Goal: Task Accomplishment & Management: Use online tool/utility

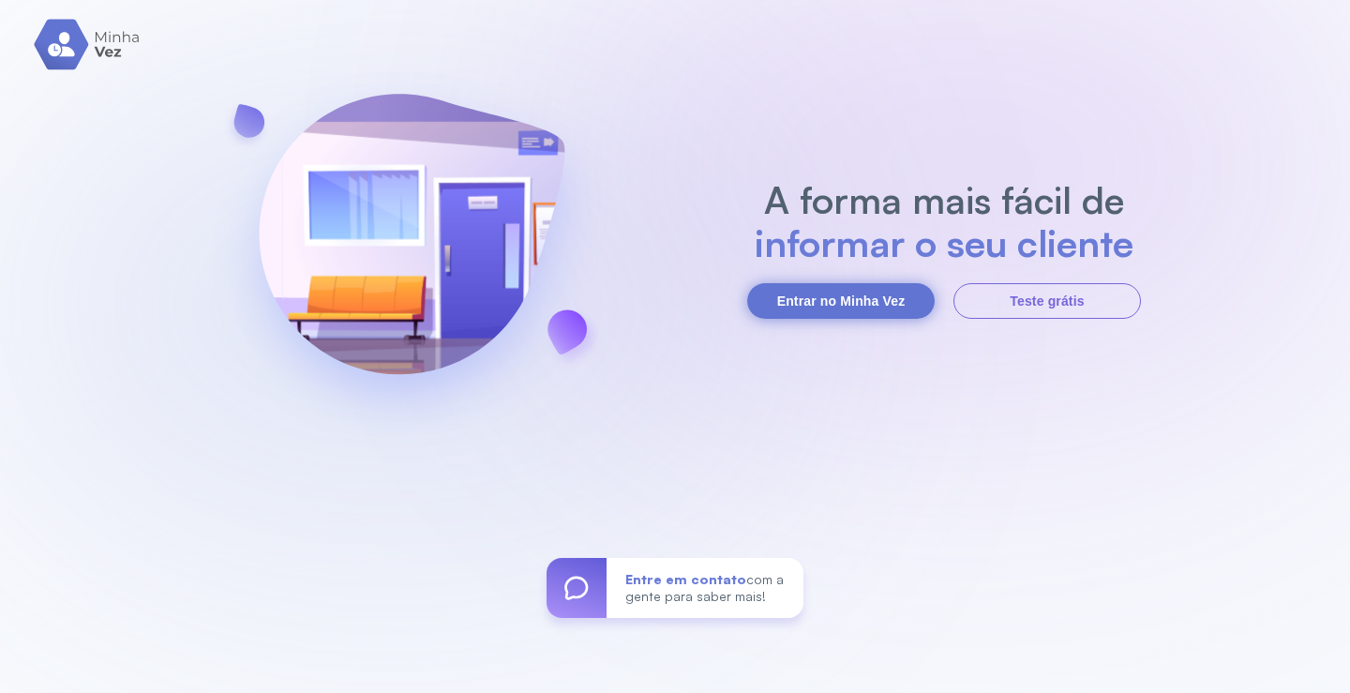
click at [824, 300] on button "Entrar no Minha Vez" at bounding box center [840, 301] width 187 height 36
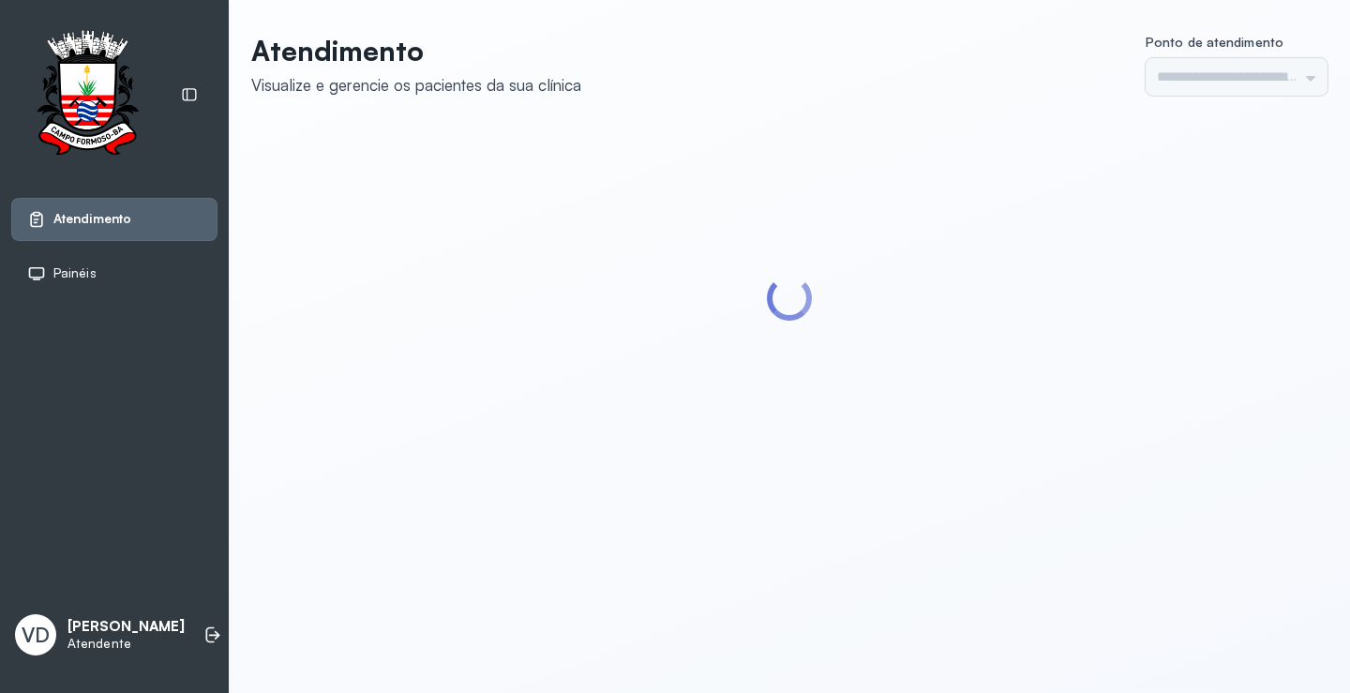
type input "*********"
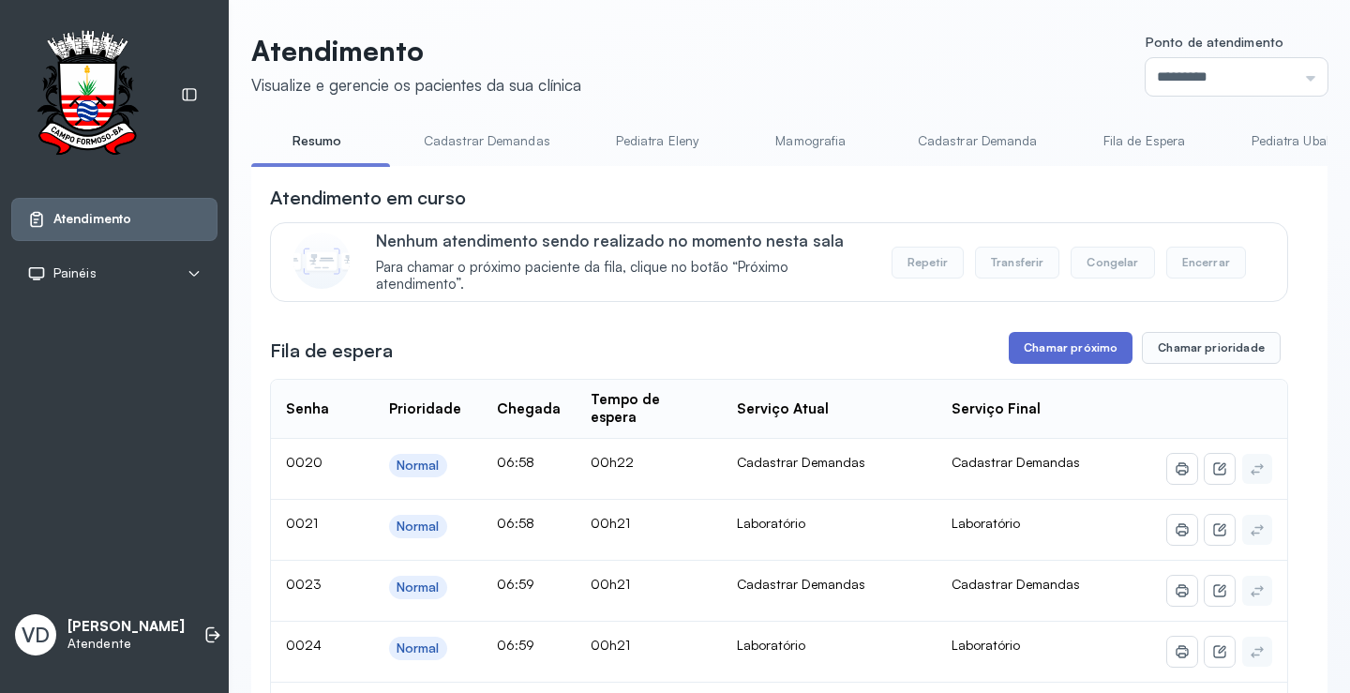
click at [1093, 348] on button "Chamar próximo" at bounding box center [1070, 348] width 124 height 32
click at [1067, 363] on button "Chamar próximo" at bounding box center [1070, 348] width 124 height 32
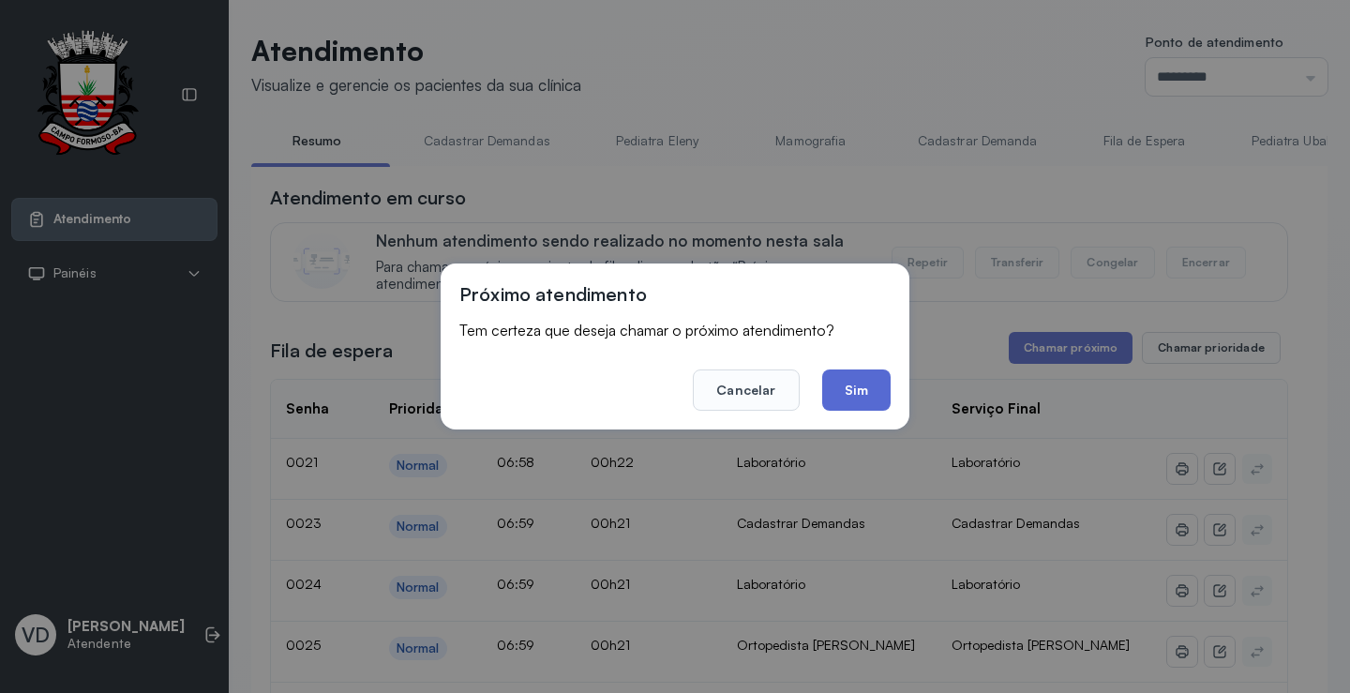
click at [851, 393] on button "Sim" at bounding box center [856, 389] width 68 height 41
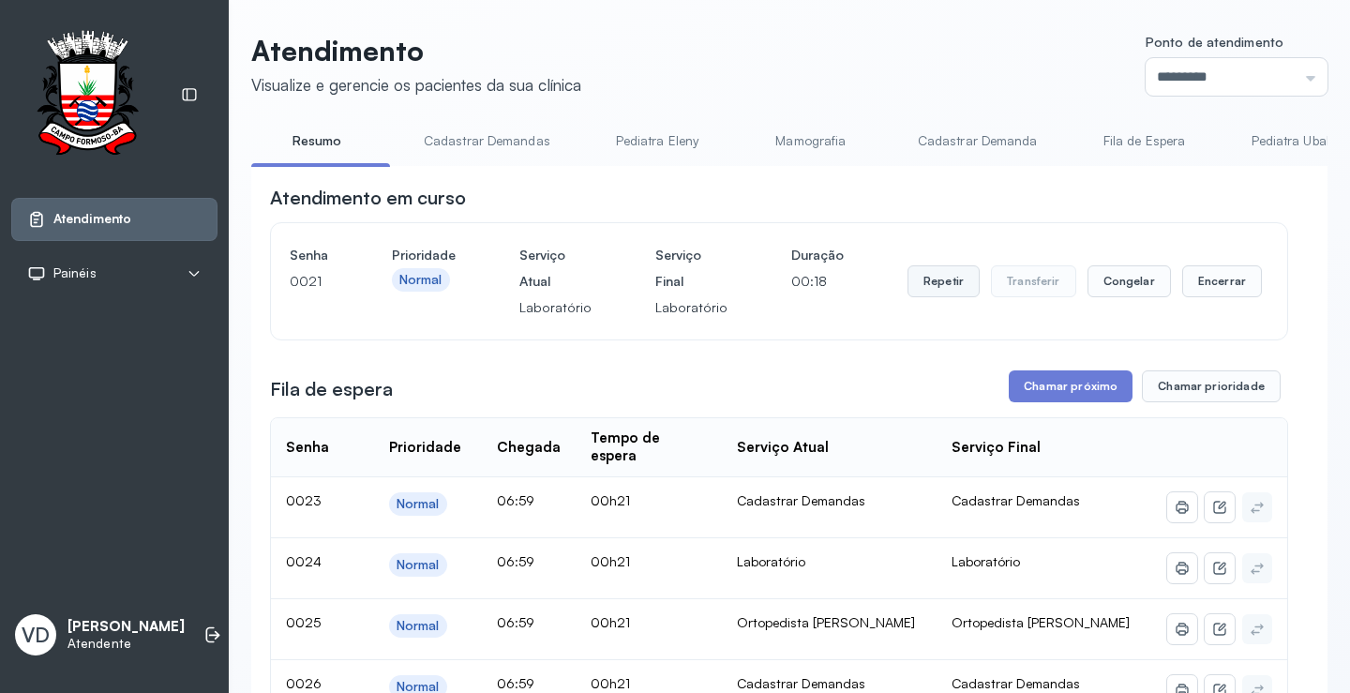
click at [919, 287] on button "Repetir" at bounding box center [943, 281] width 72 height 32
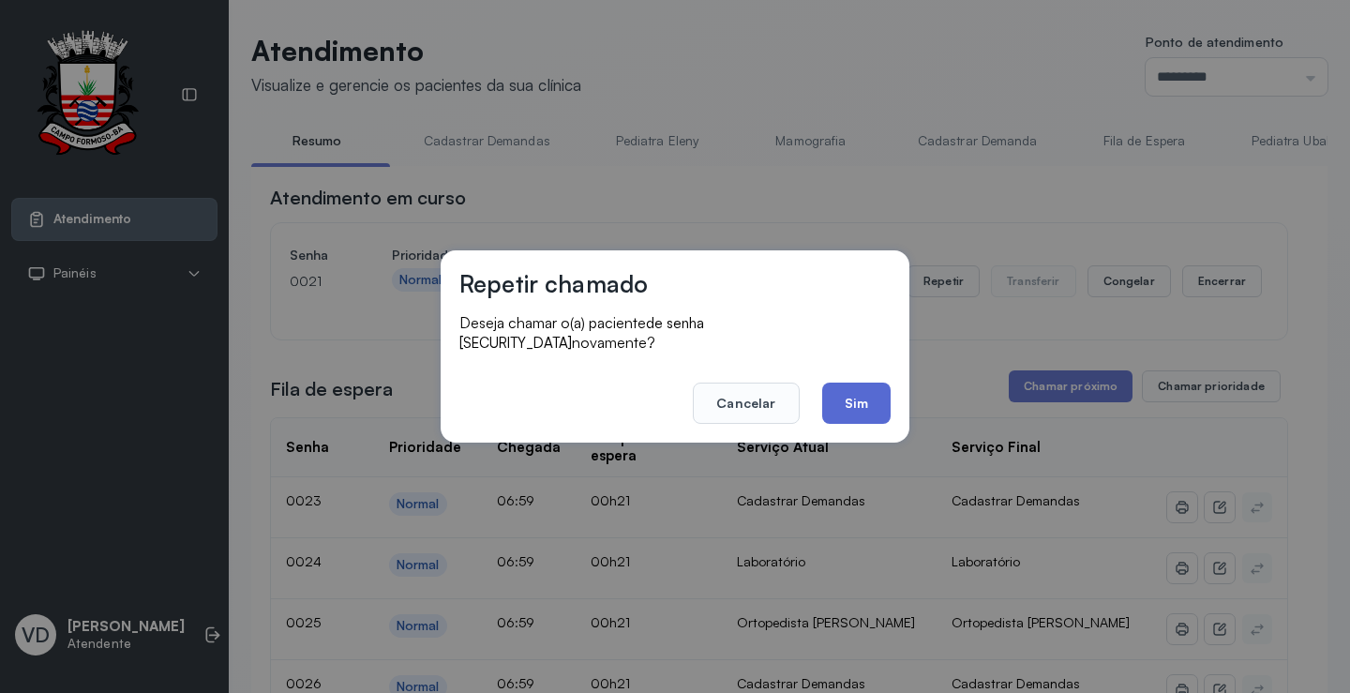
click at [858, 382] on button "Sim" at bounding box center [856, 402] width 68 height 41
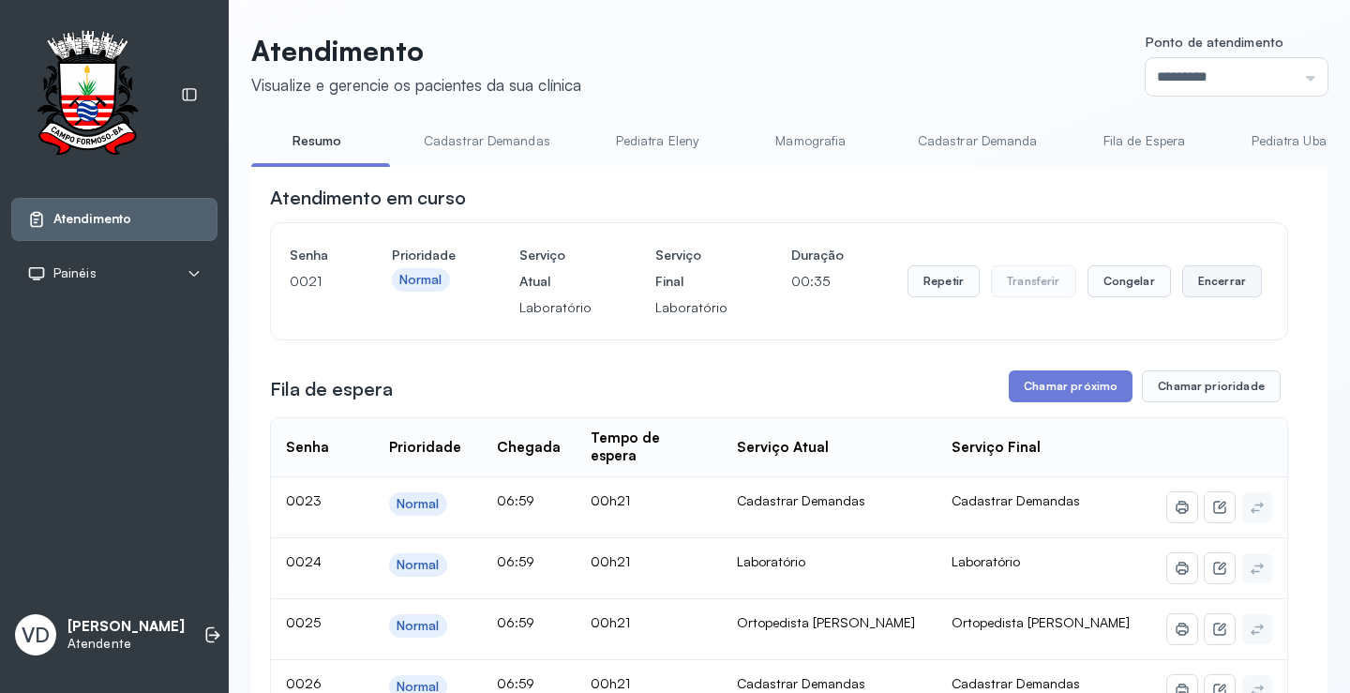
click at [1182, 286] on button "Encerrar" at bounding box center [1222, 281] width 80 height 32
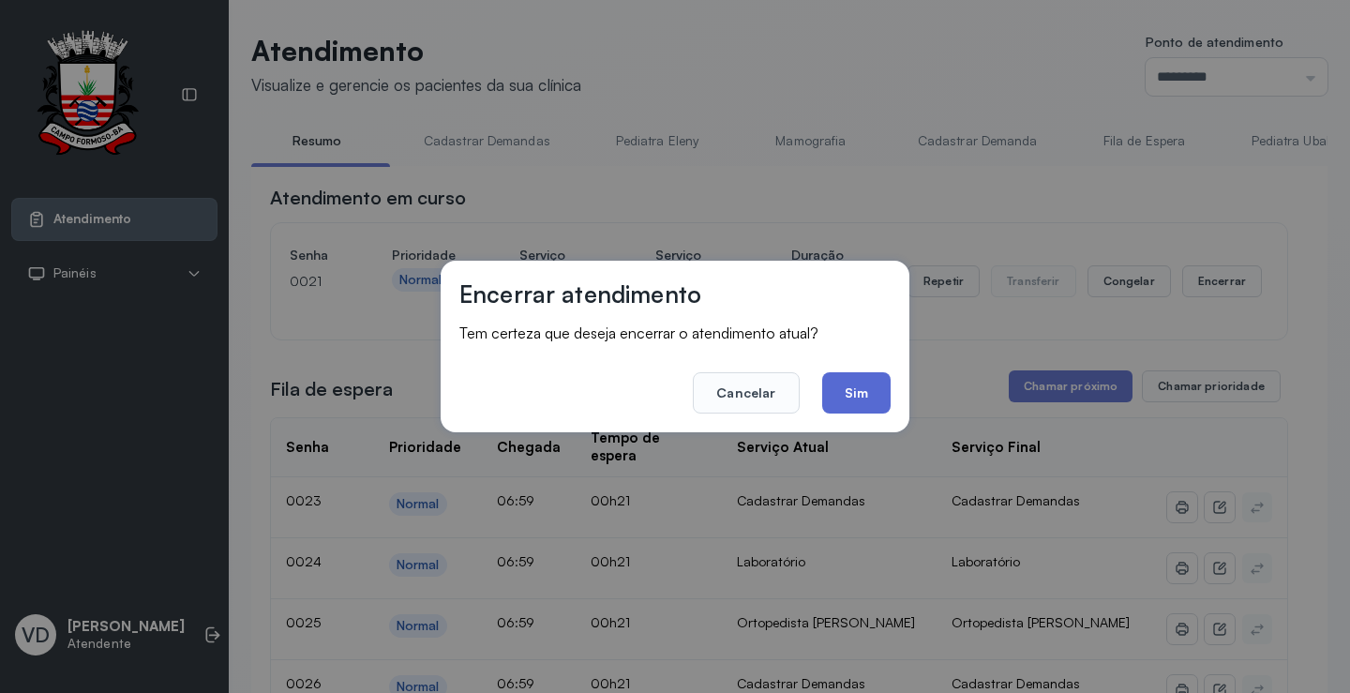
click at [845, 382] on button "Sim" at bounding box center [856, 392] width 68 height 41
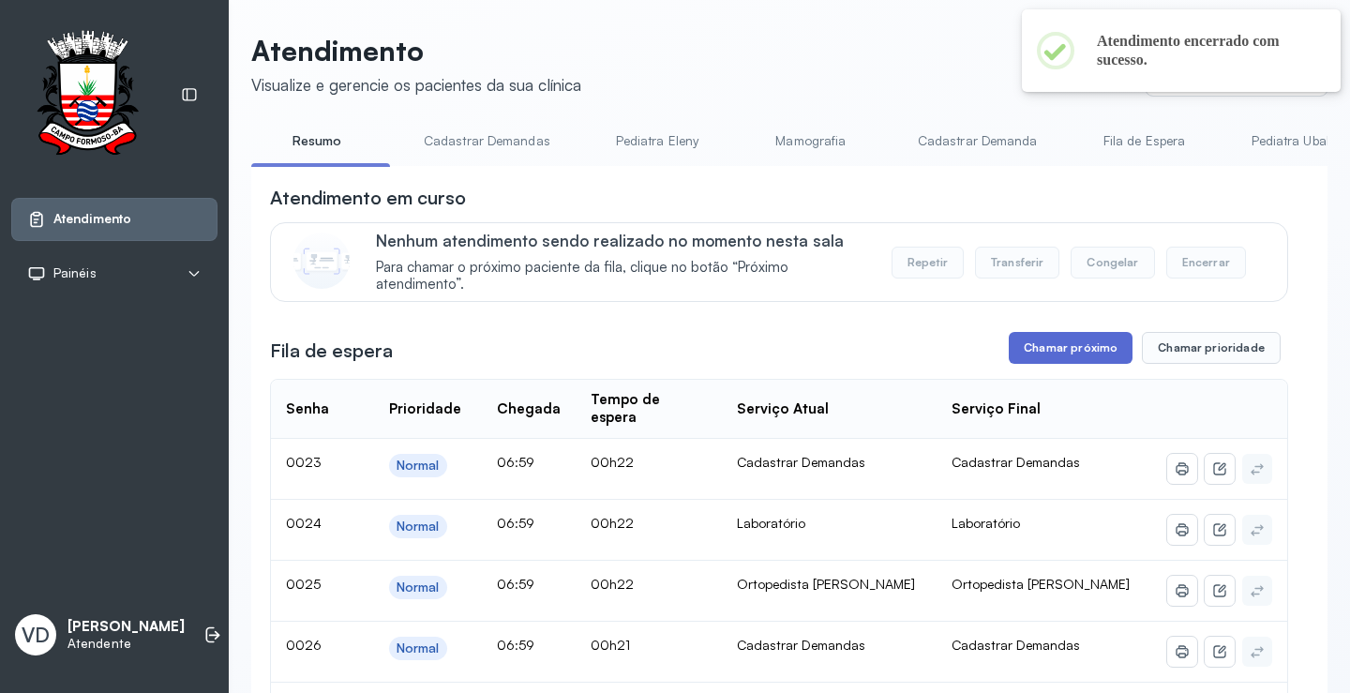
click at [1038, 361] on button "Chamar próximo" at bounding box center [1070, 348] width 124 height 32
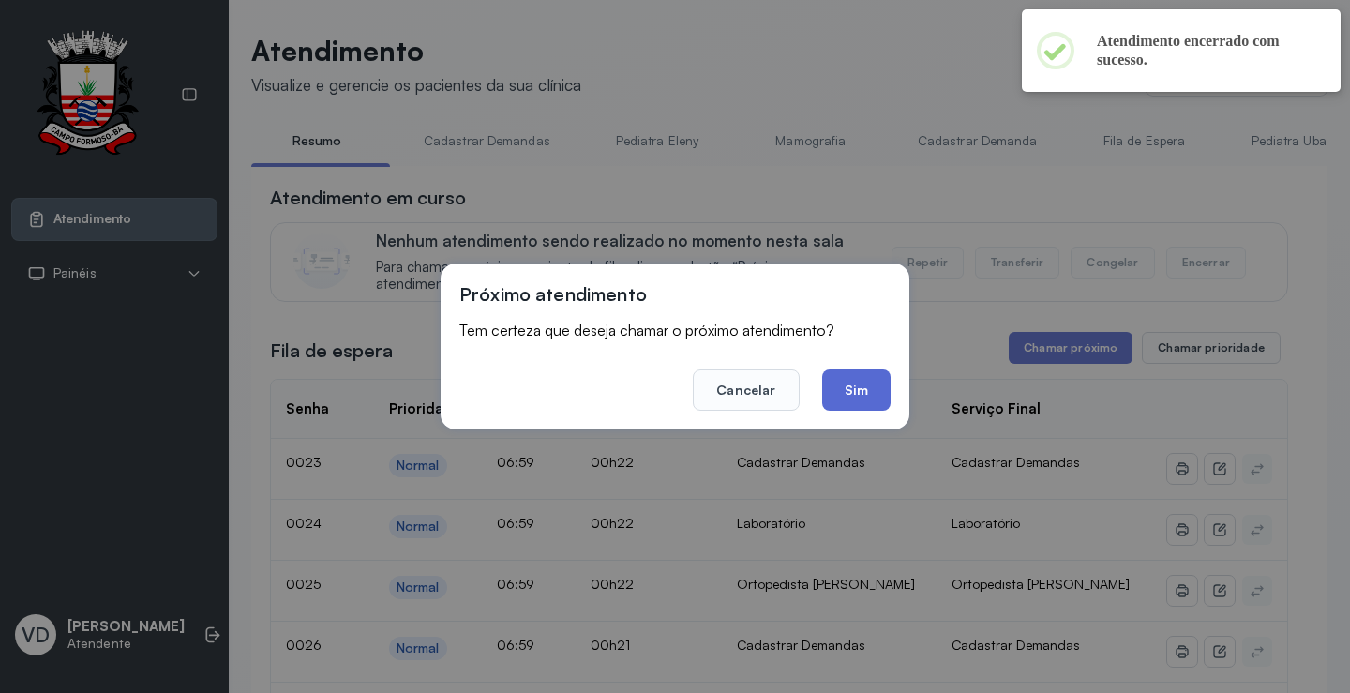
click at [865, 395] on button "Sim" at bounding box center [856, 389] width 68 height 41
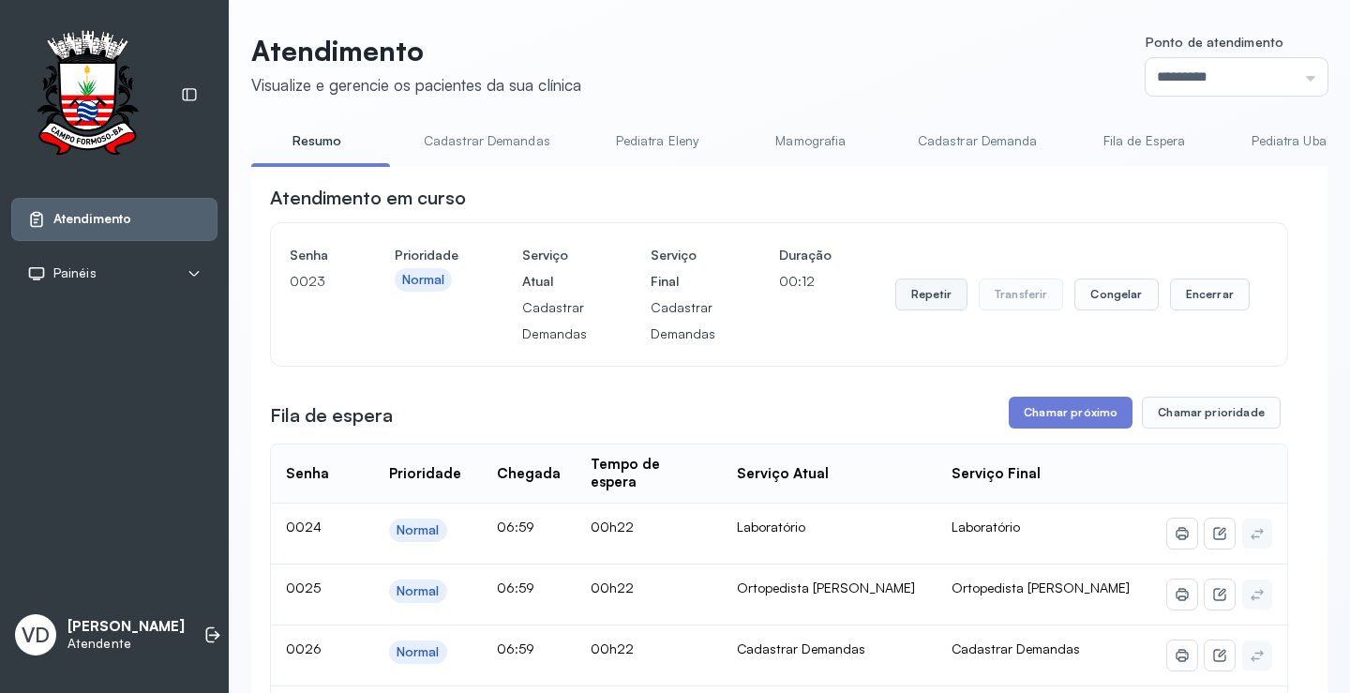
click at [895, 294] on button "Repetir" at bounding box center [931, 294] width 72 height 32
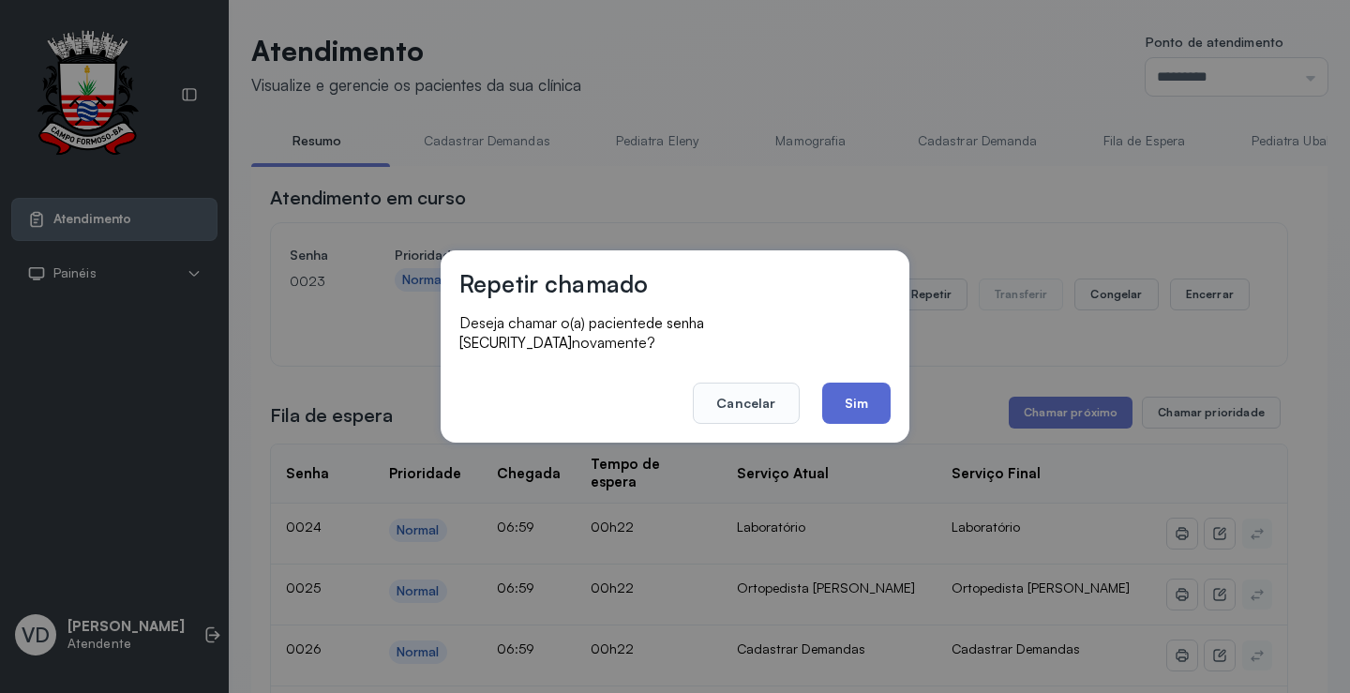
click at [851, 382] on button "Sim" at bounding box center [856, 402] width 68 height 41
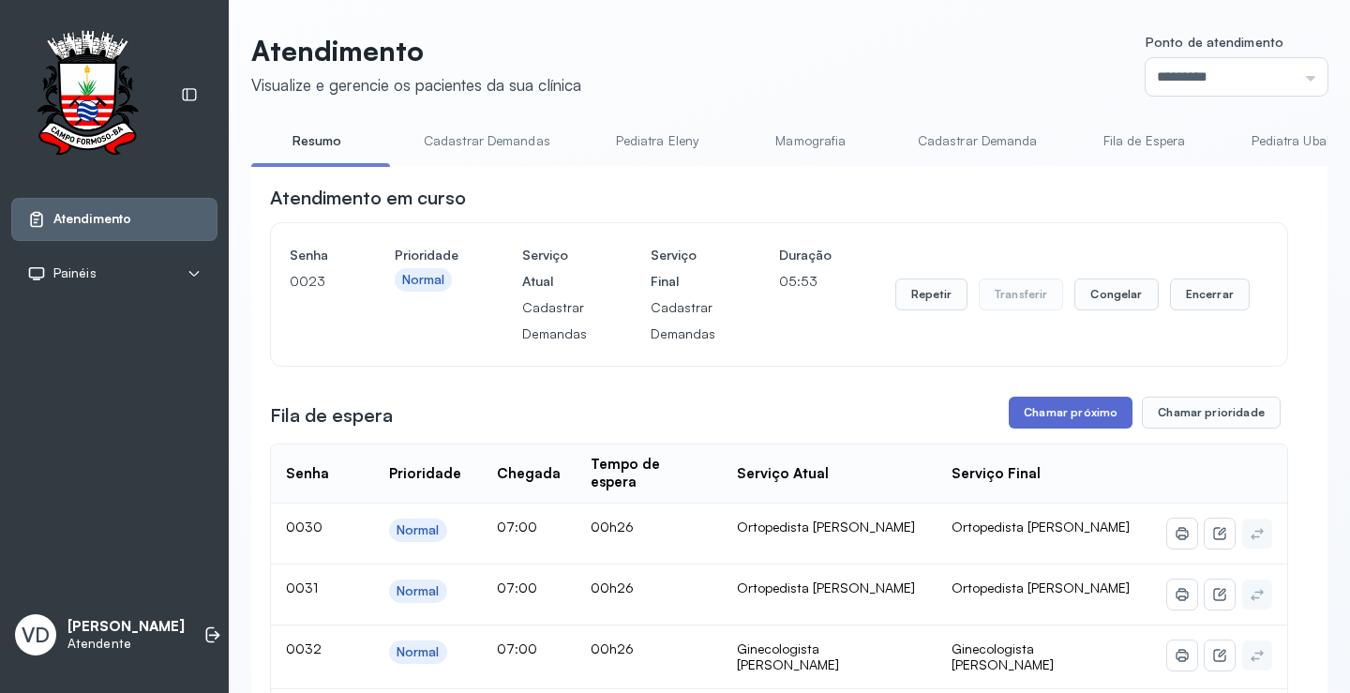
click at [1038, 418] on button "Chamar próximo" at bounding box center [1070, 412] width 124 height 32
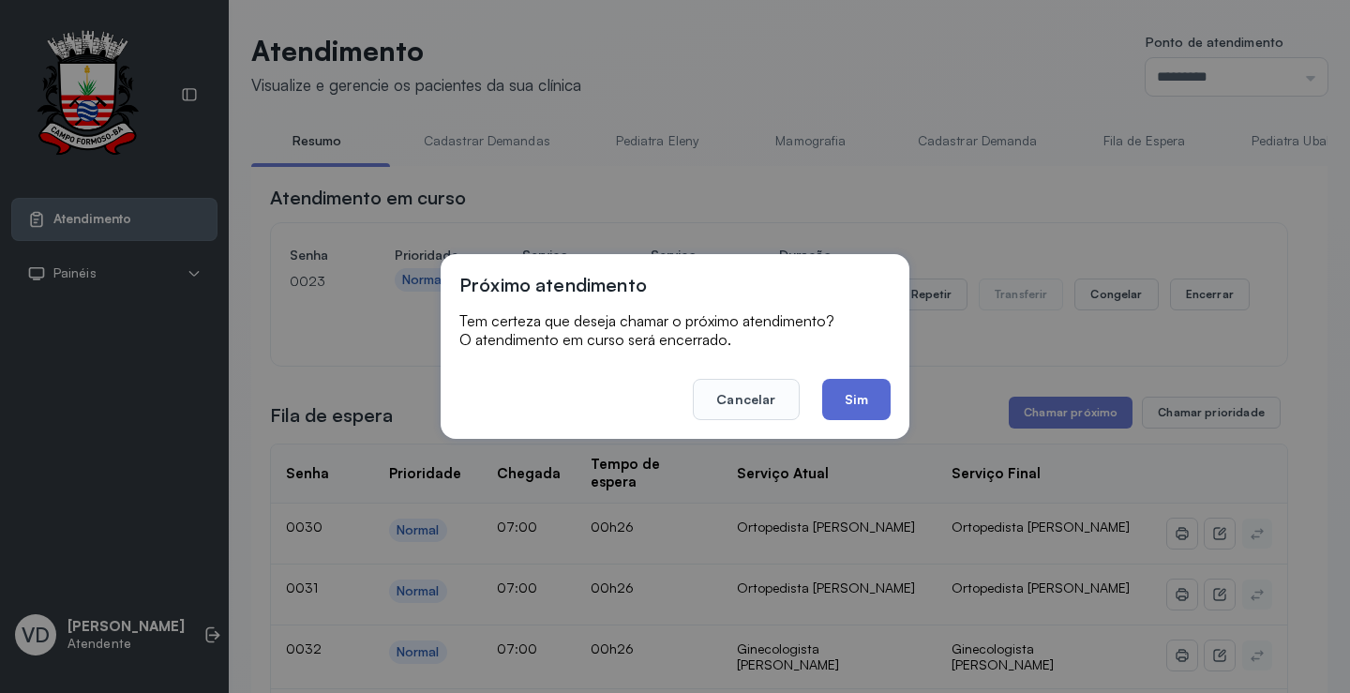
click at [834, 401] on button "Sim" at bounding box center [856, 399] width 68 height 41
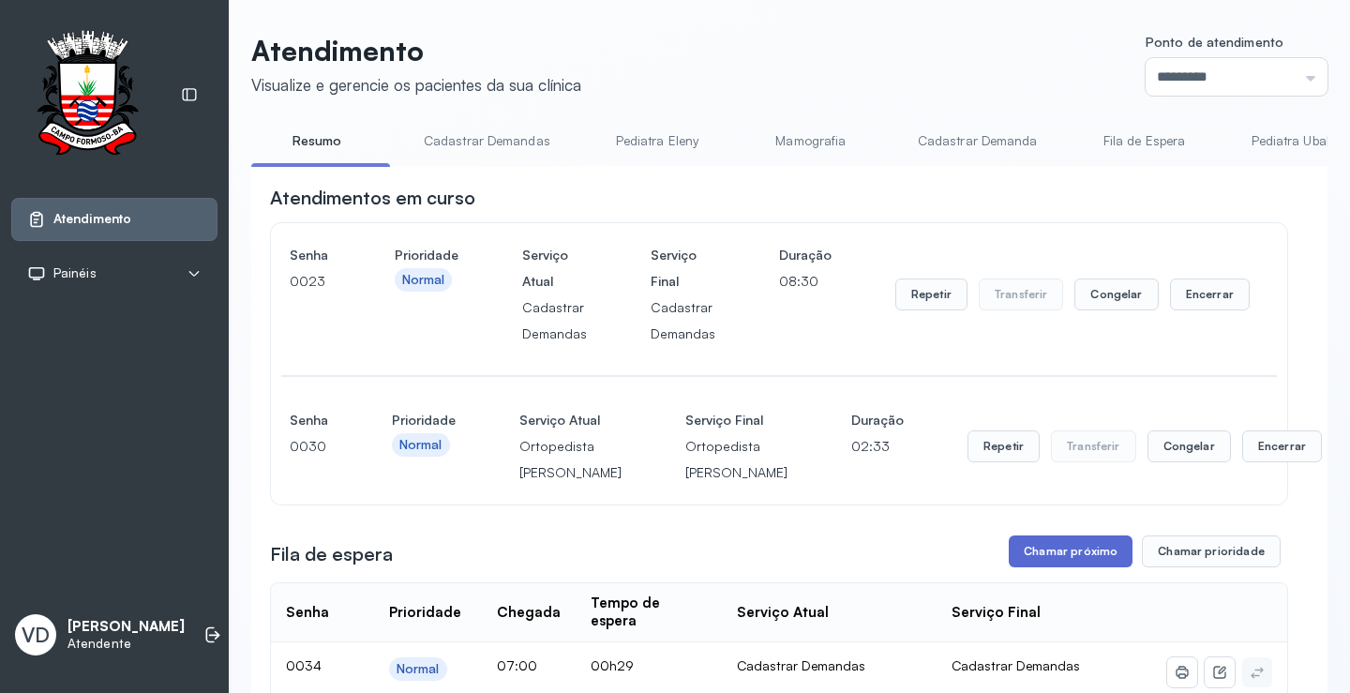
click at [1023, 567] on button "Chamar próximo" at bounding box center [1070, 551] width 124 height 32
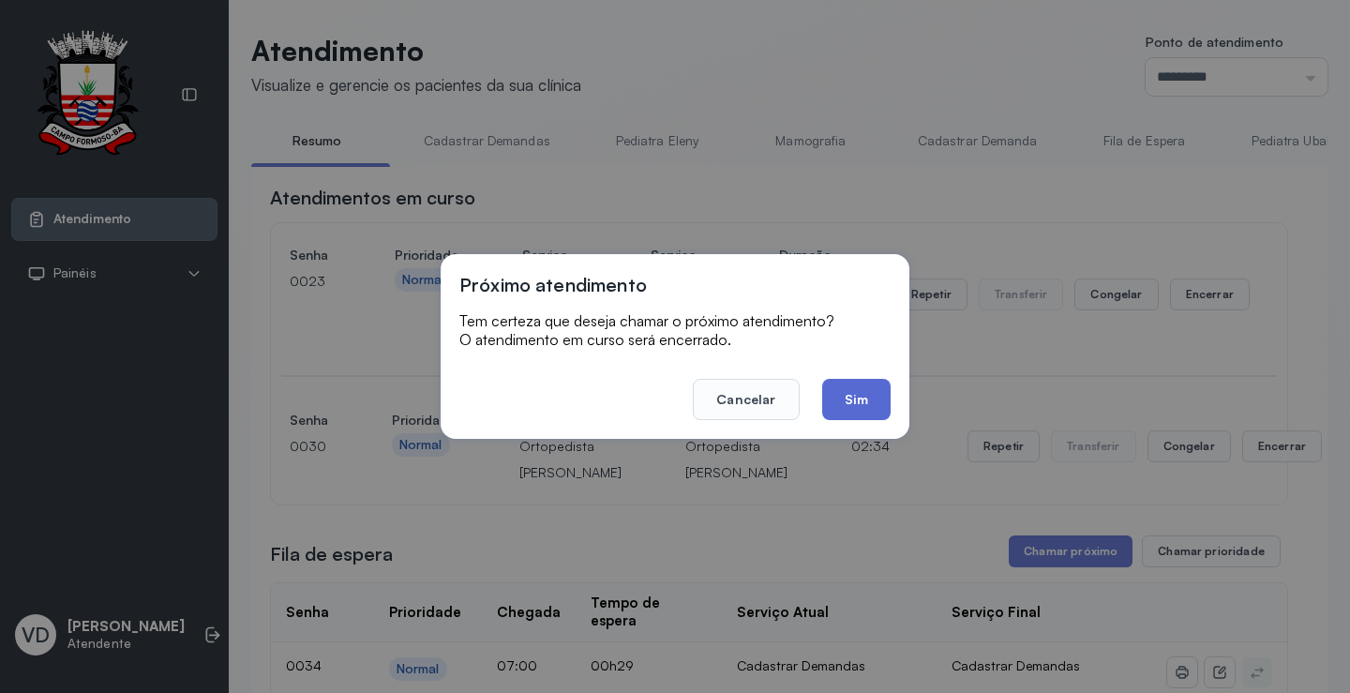
click at [858, 408] on button "Sim" at bounding box center [856, 399] width 68 height 41
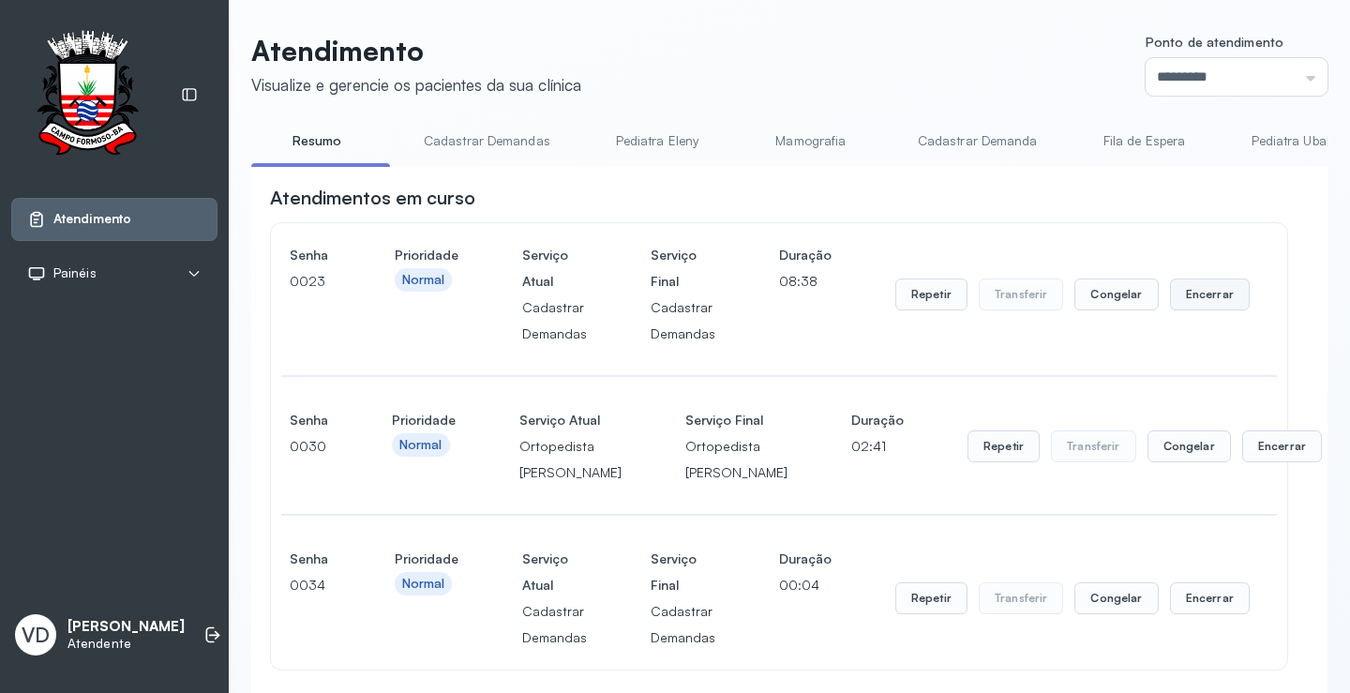
click at [1184, 299] on button "Encerrar" at bounding box center [1210, 294] width 80 height 32
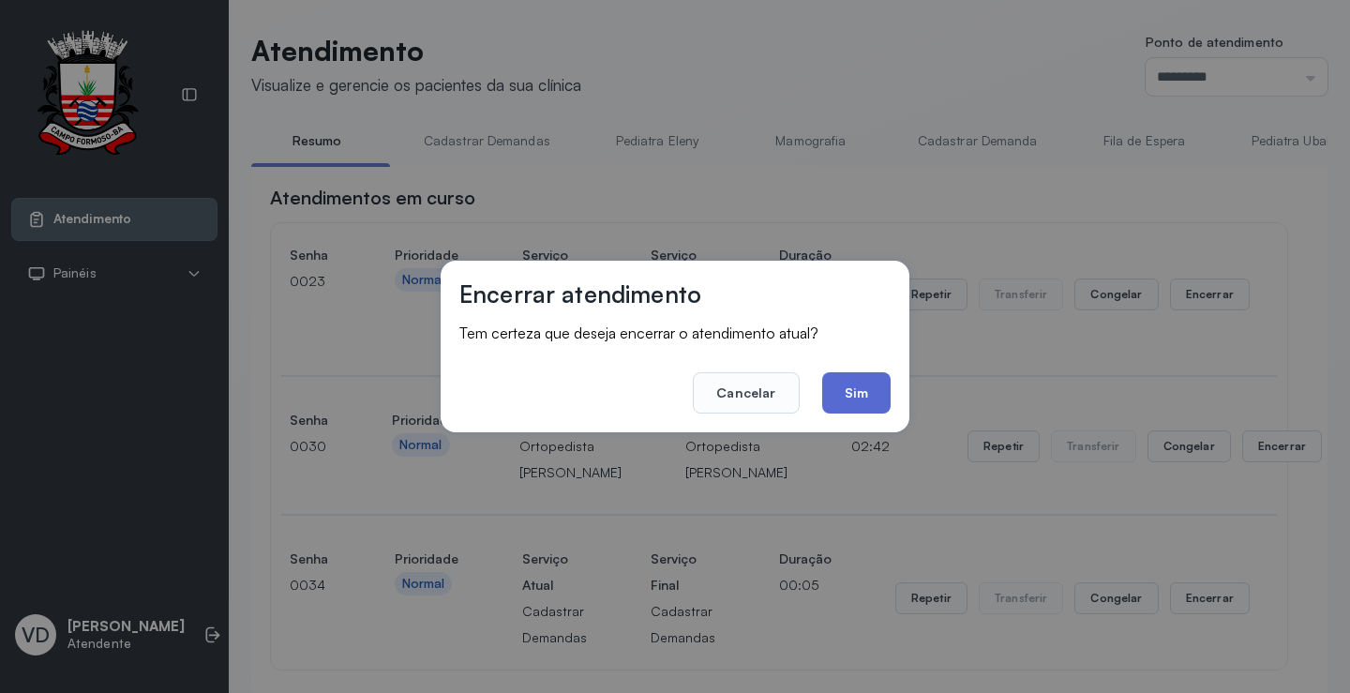
click at [859, 386] on button "Sim" at bounding box center [856, 392] width 68 height 41
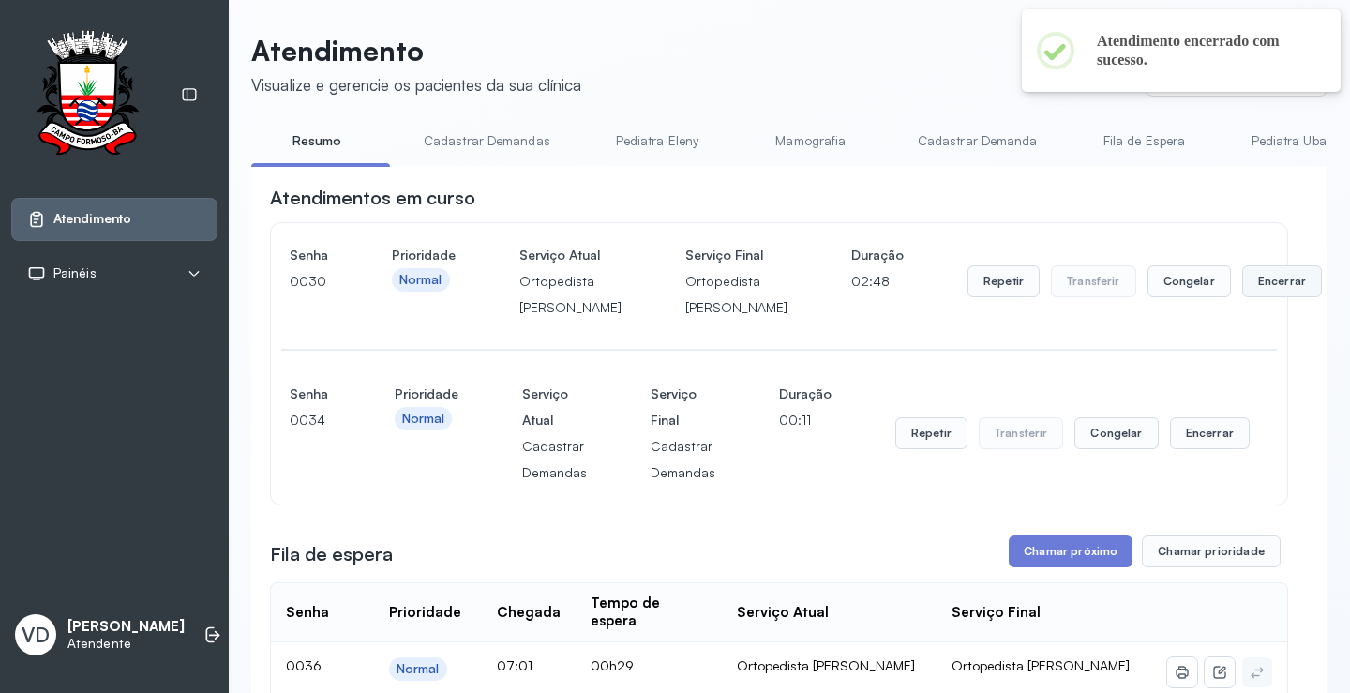
click at [1242, 297] on button "Encerrar" at bounding box center [1282, 281] width 80 height 32
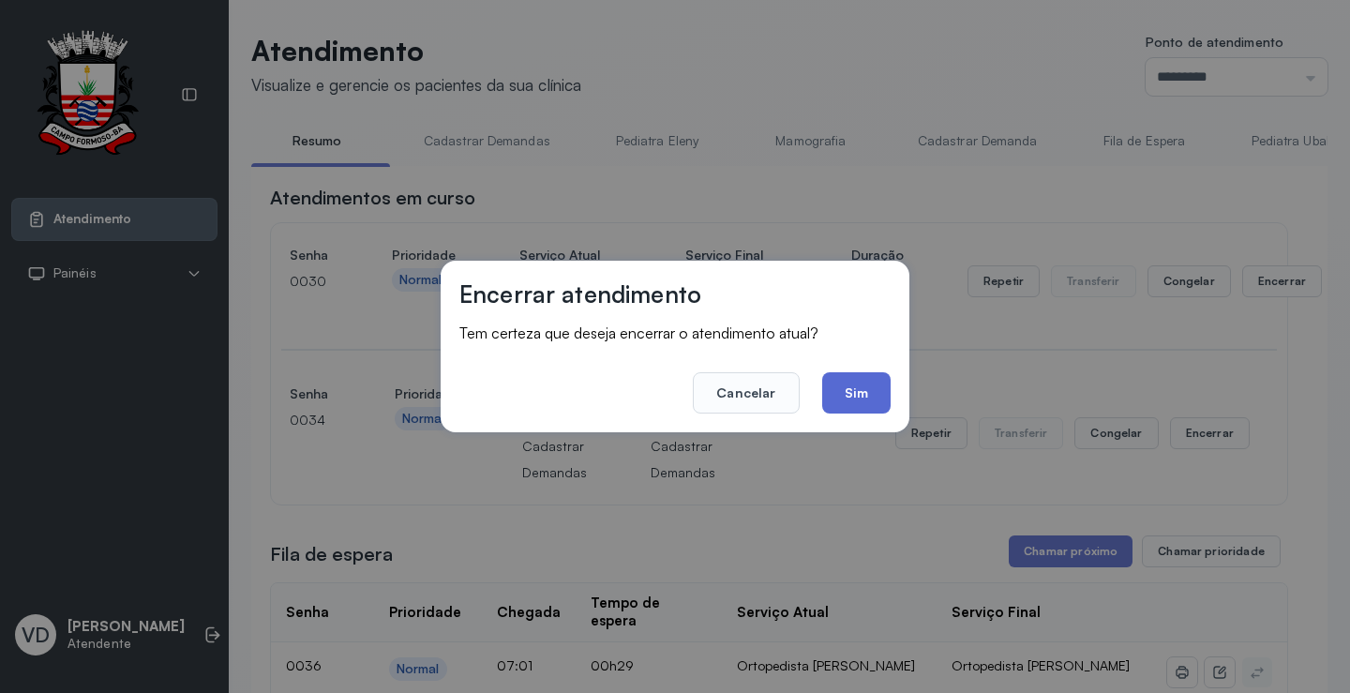
click at [861, 396] on button "Sim" at bounding box center [856, 392] width 68 height 41
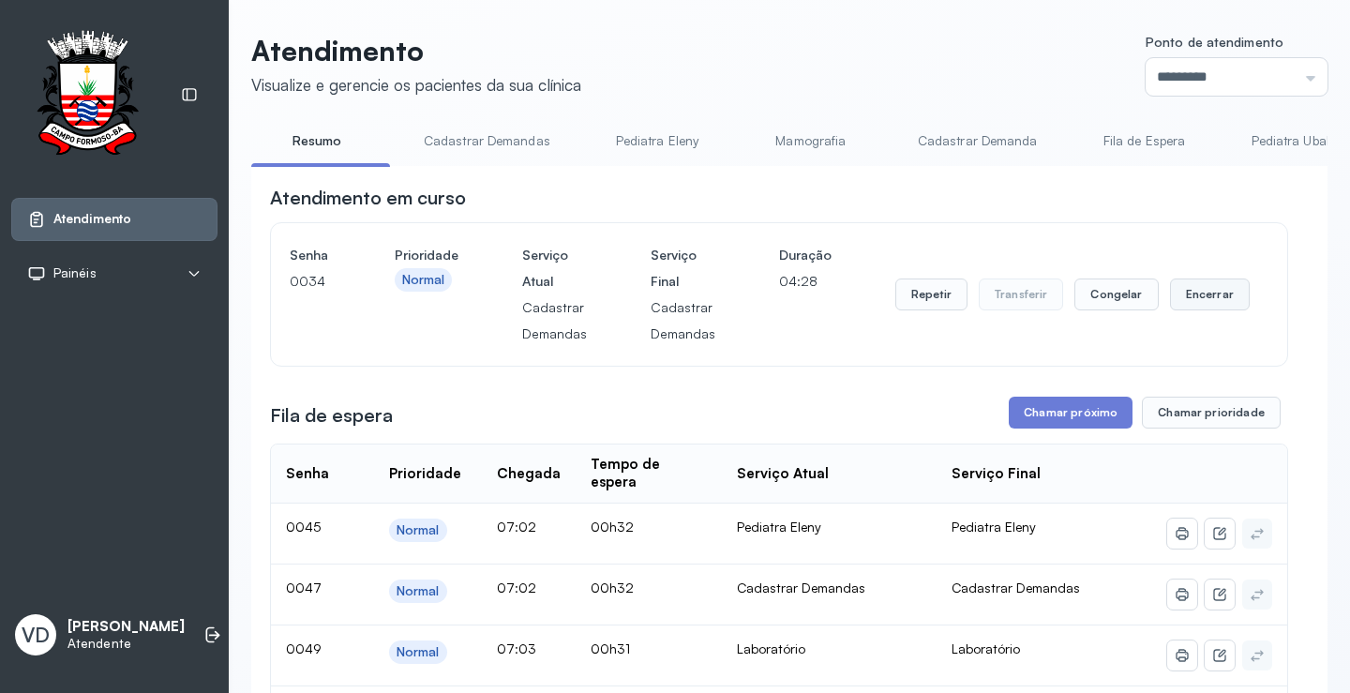
click at [1175, 306] on button "Encerrar" at bounding box center [1210, 294] width 80 height 32
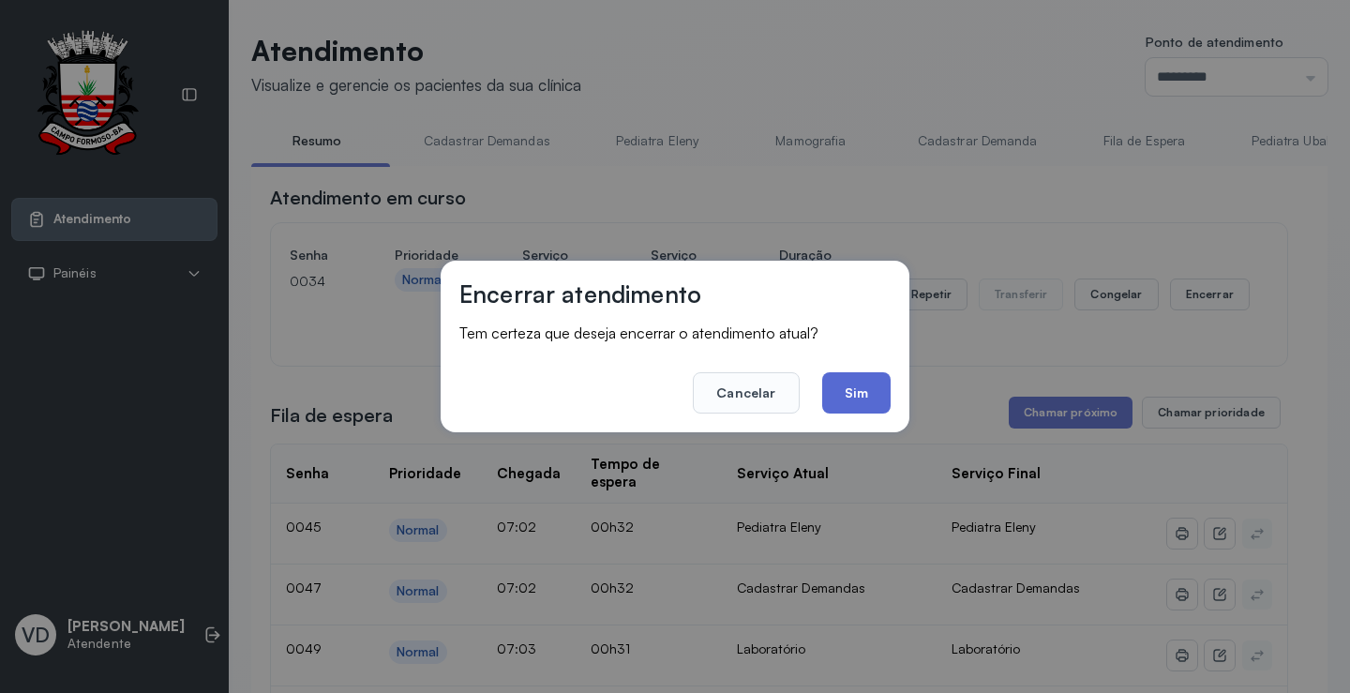
click at [857, 396] on button "Sim" at bounding box center [856, 392] width 68 height 41
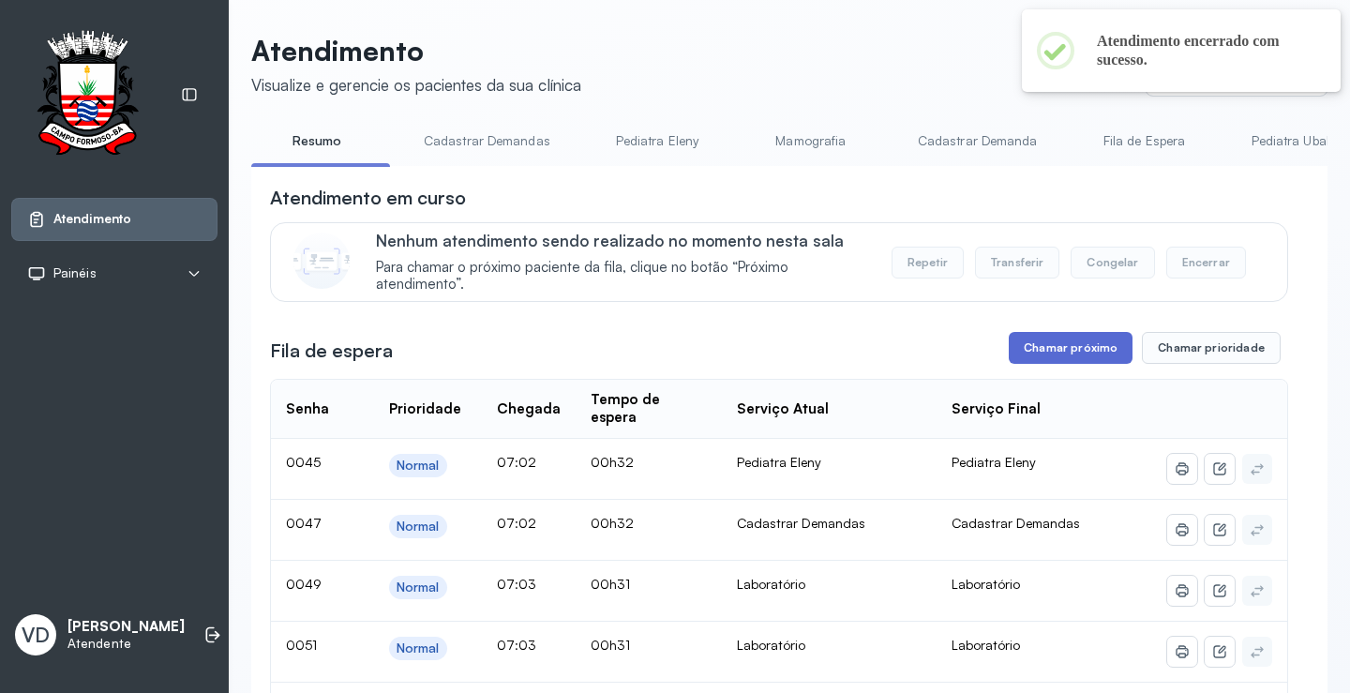
click at [1047, 358] on button "Chamar próximo" at bounding box center [1070, 348] width 124 height 32
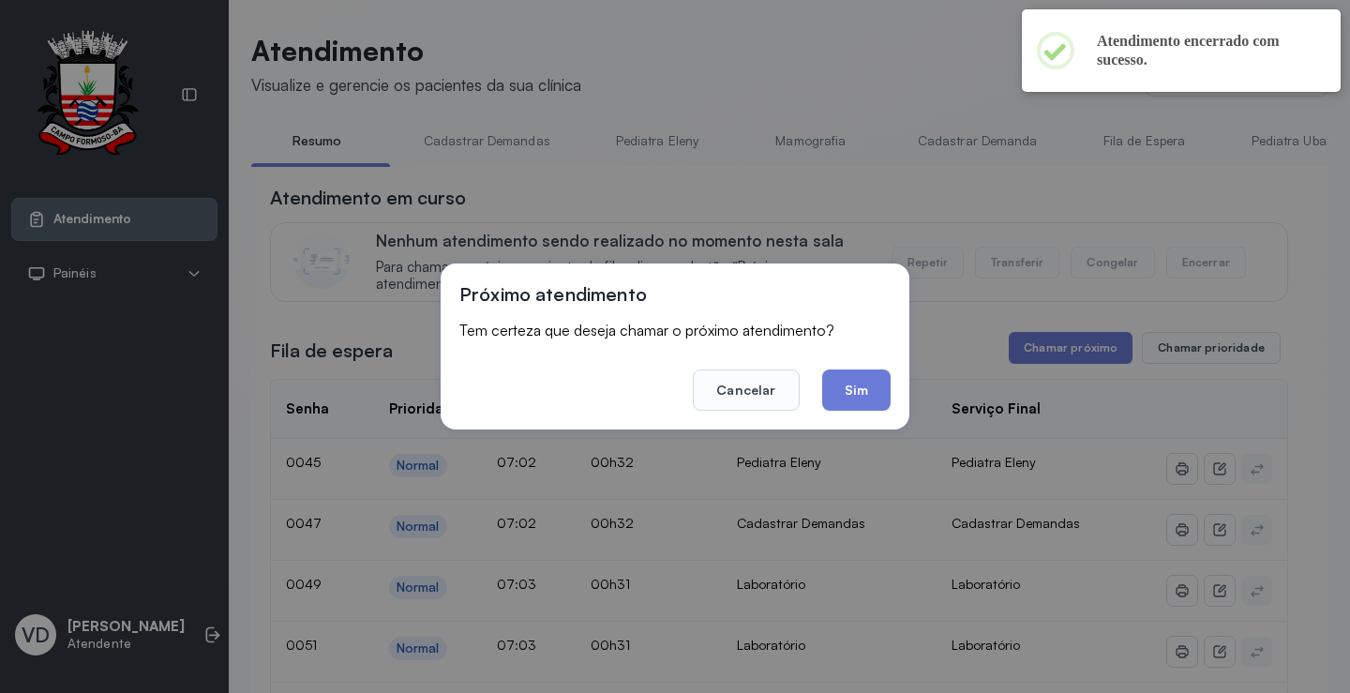
click at [838, 383] on button "Sim" at bounding box center [856, 389] width 68 height 41
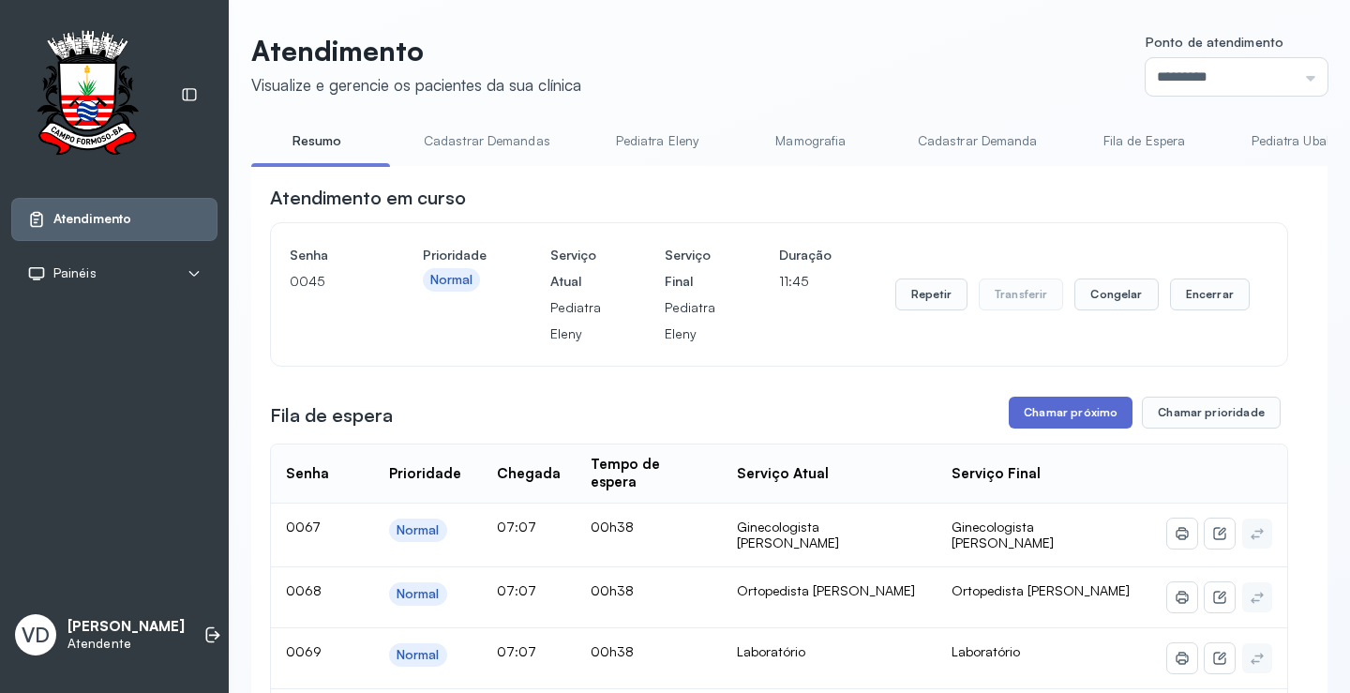
click at [1062, 411] on button "Chamar próximo" at bounding box center [1070, 412] width 124 height 32
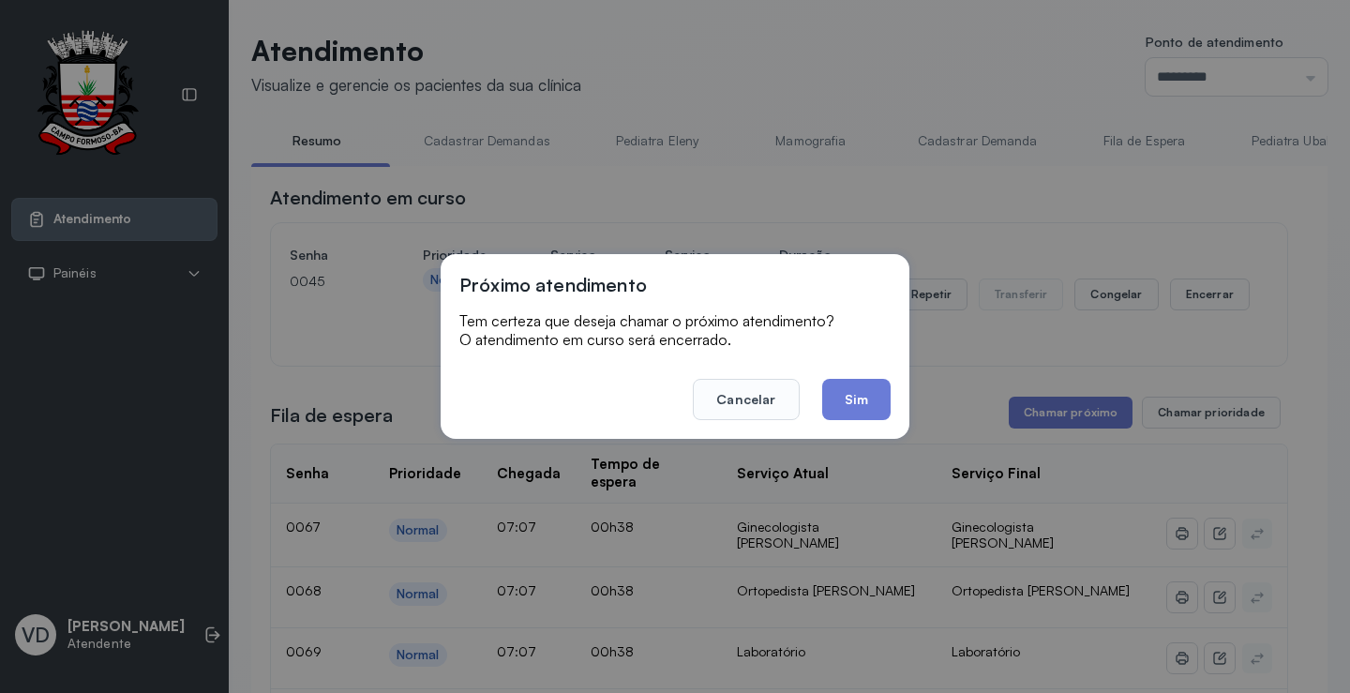
click at [853, 376] on footer "Cancelar Sim" at bounding box center [674, 385] width 431 height 67
click at [852, 385] on button "Sim" at bounding box center [856, 399] width 68 height 41
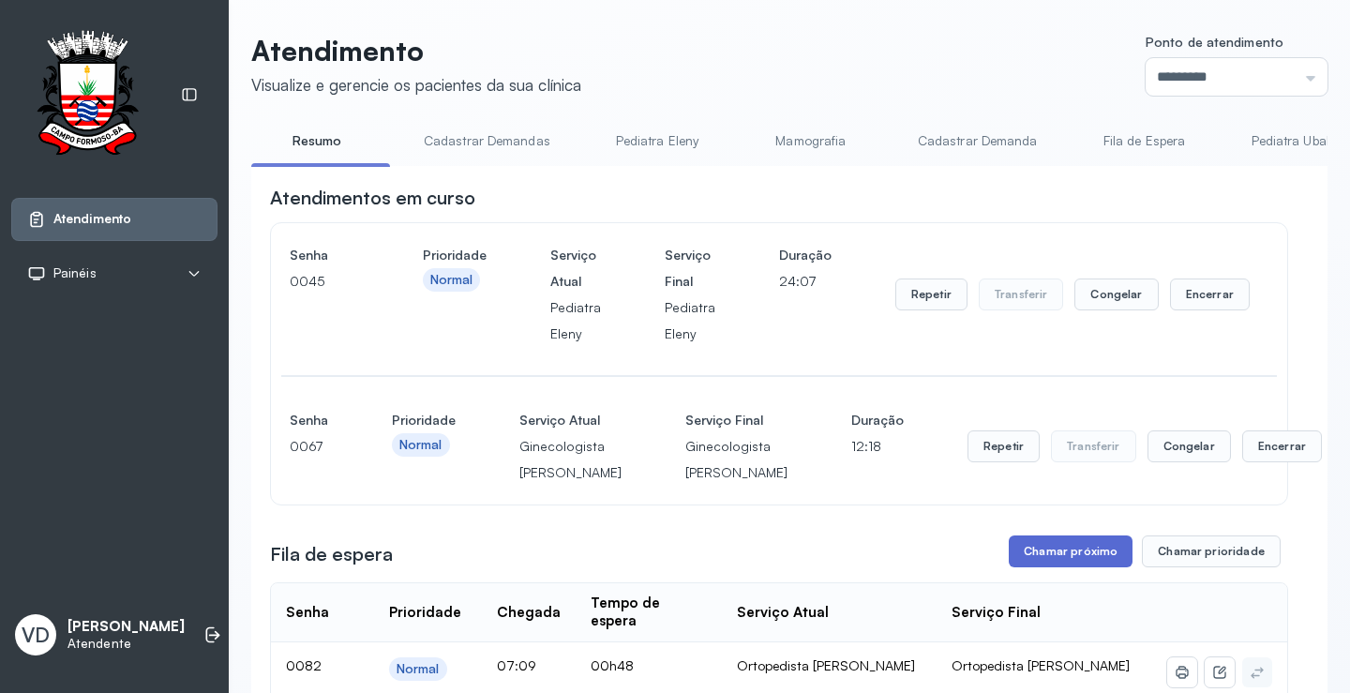
click at [1017, 567] on button "Chamar próximo" at bounding box center [1070, 551] width 124 height 32
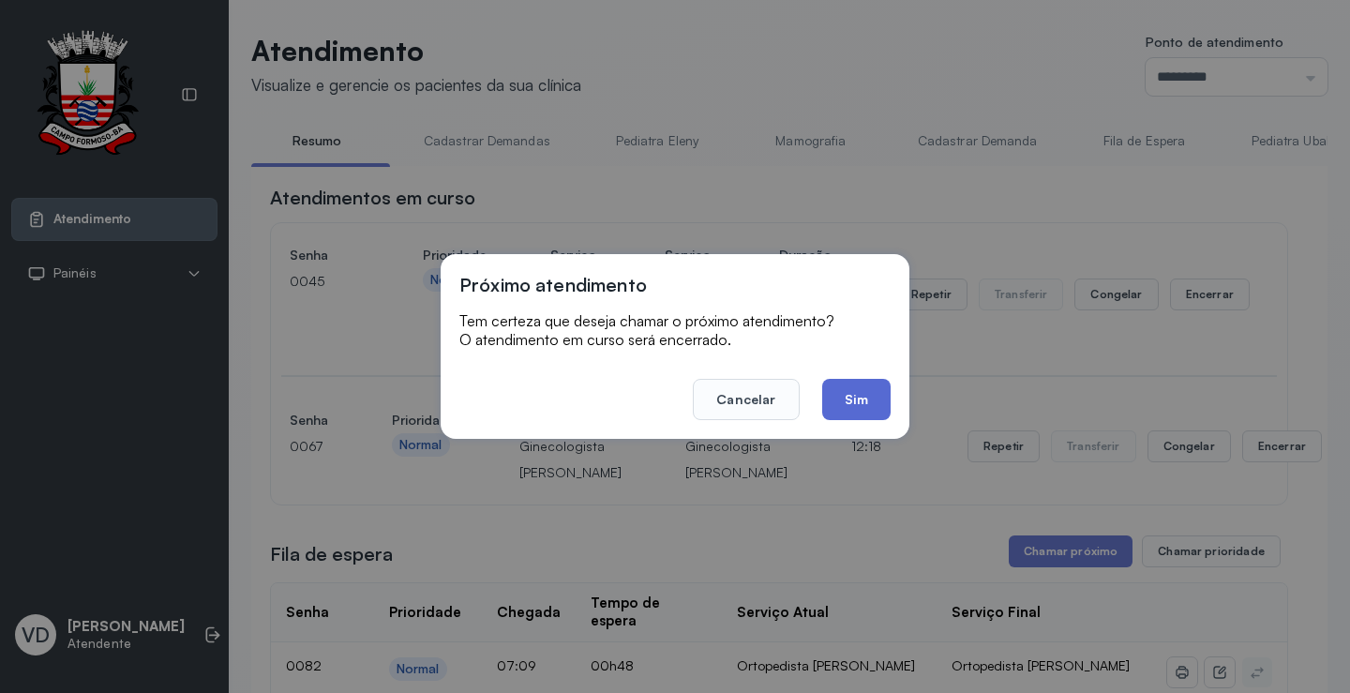
click at [857, 400] on button "Sim" at bounding box center [856, 399] width 68 height 41
